Goal: Information Seeking & Learning: Understand process/instructions

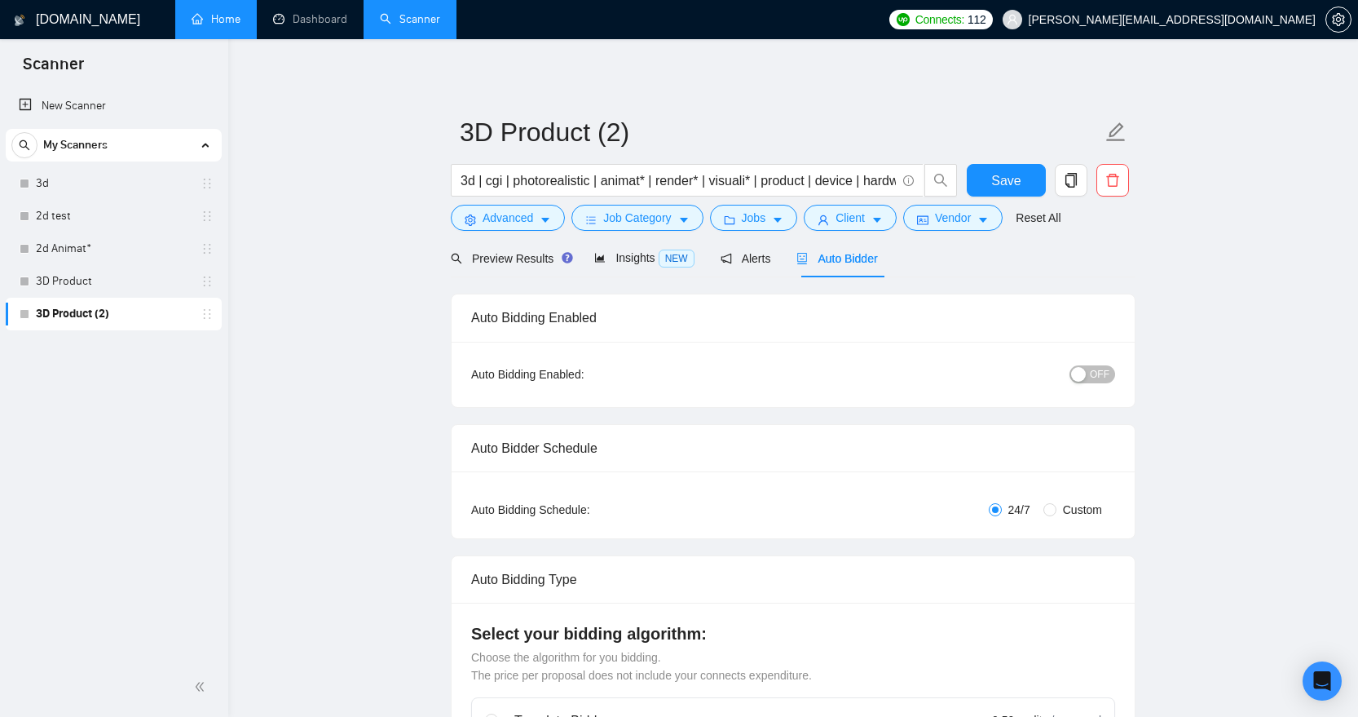
click at [230, 15] on link "Home" at bounding box center [216, 19] width 49 height 14
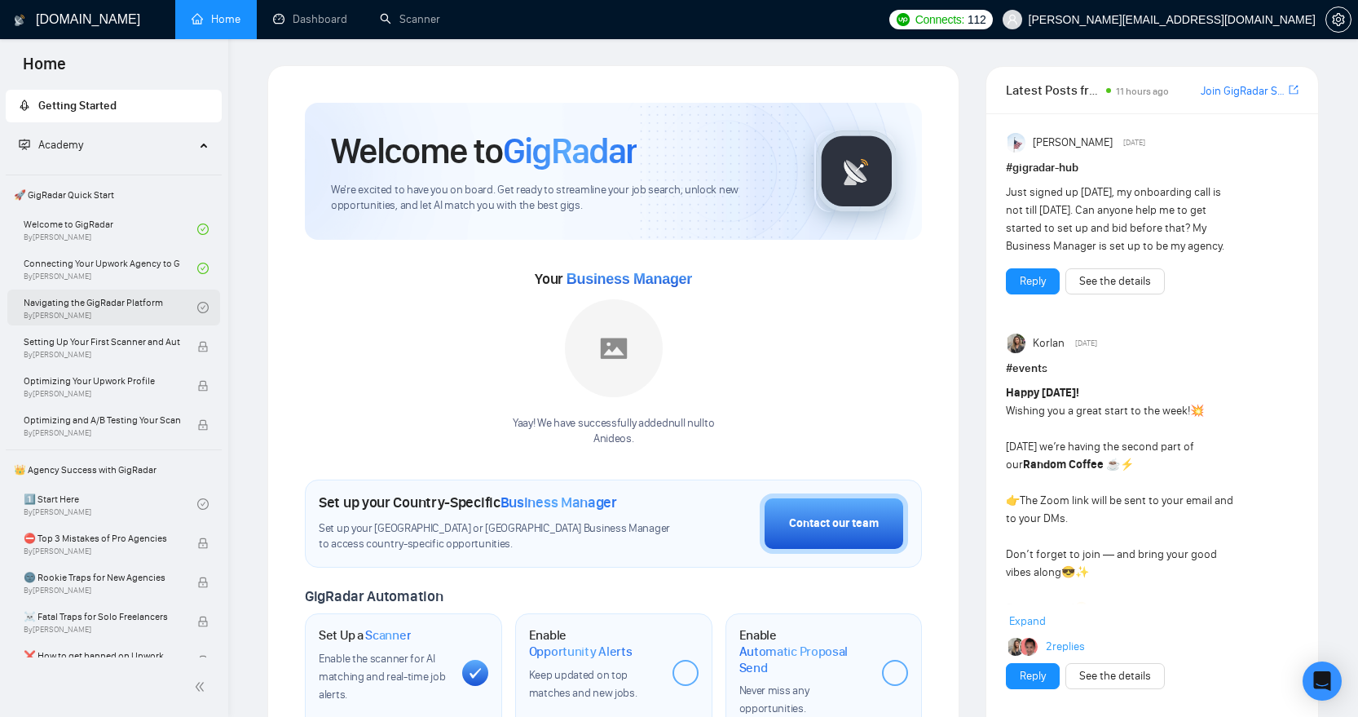
click at [120, 304] on link "Navigating the GigRadar Platform By [PERSON_NAME]" at bounding box center [111, 307] width 174 height 36
